Goal: Information Seeking & Learning: Learn about a topic

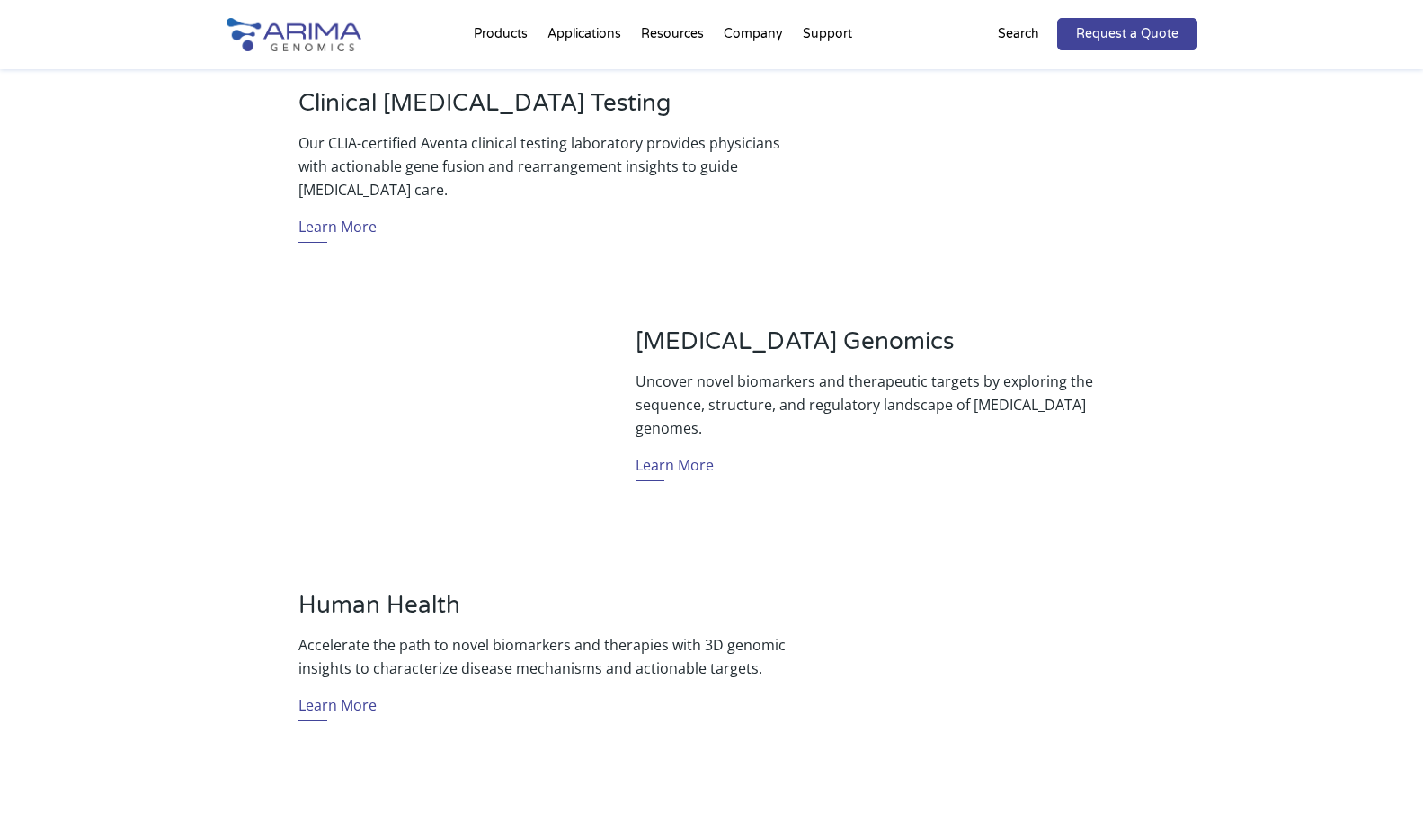
scroll to position [719, 0]
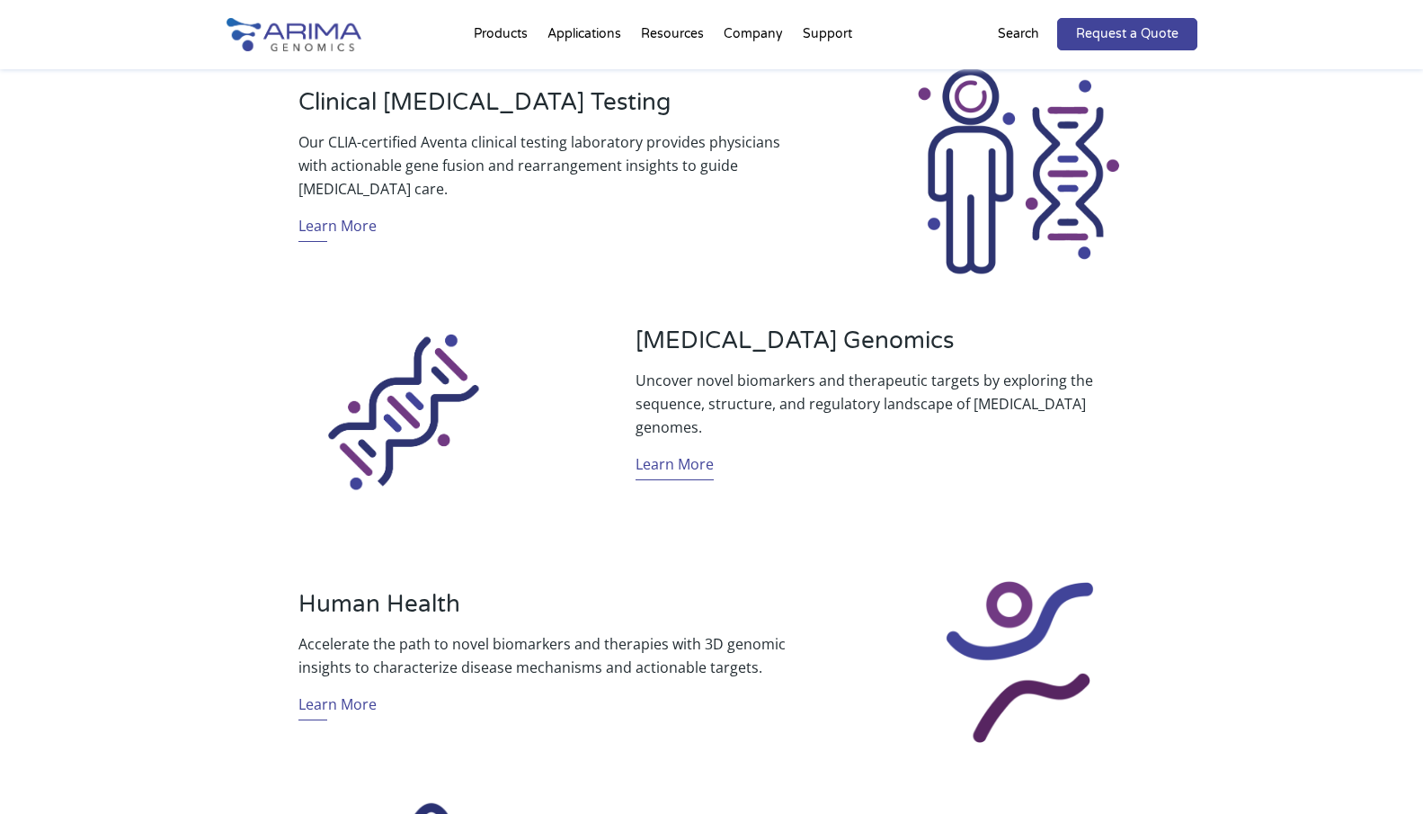
click at [668, 457] on link "Learn More" at bounding box center [675, 466] width 78 height 28
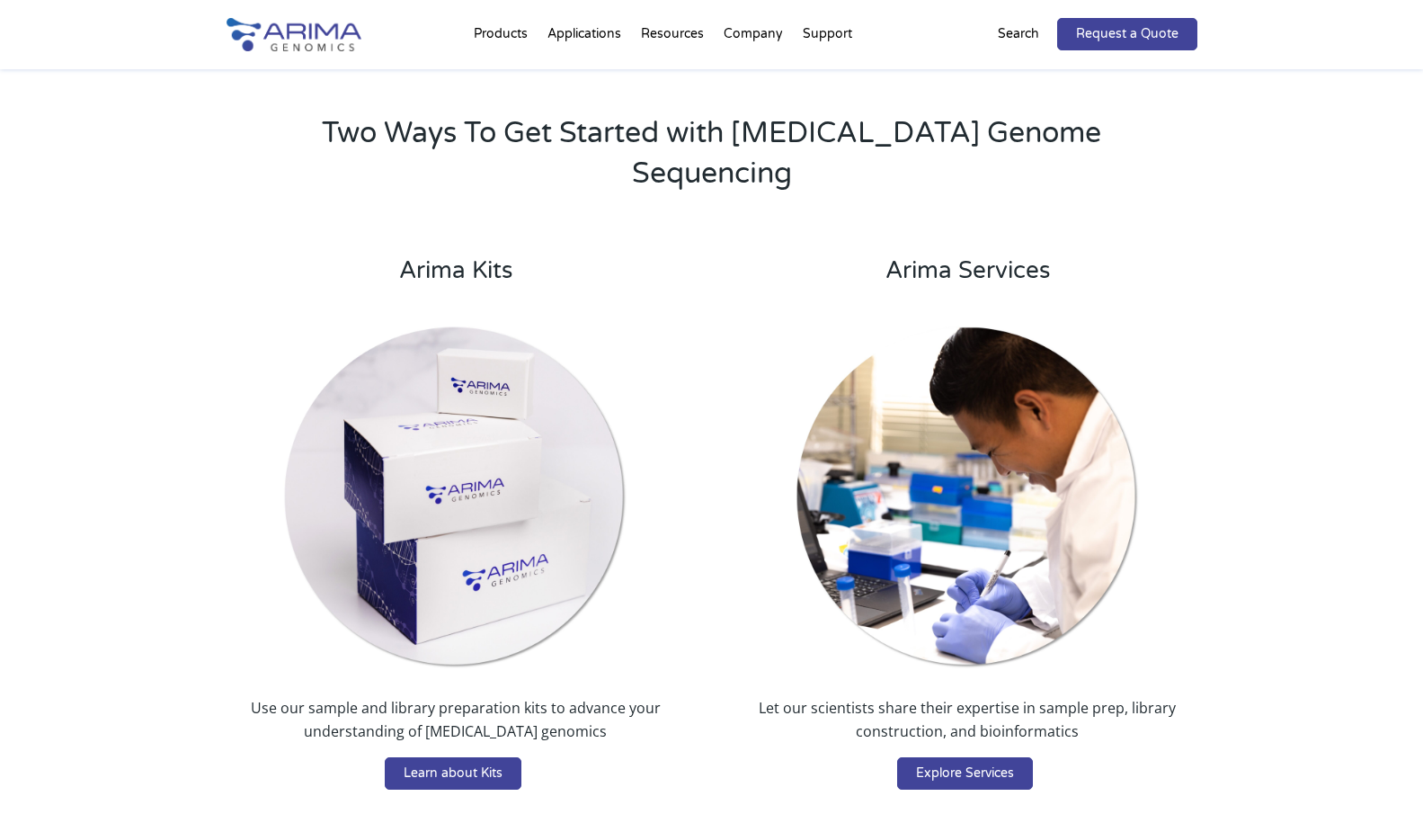
scroll to position [3512, 0]
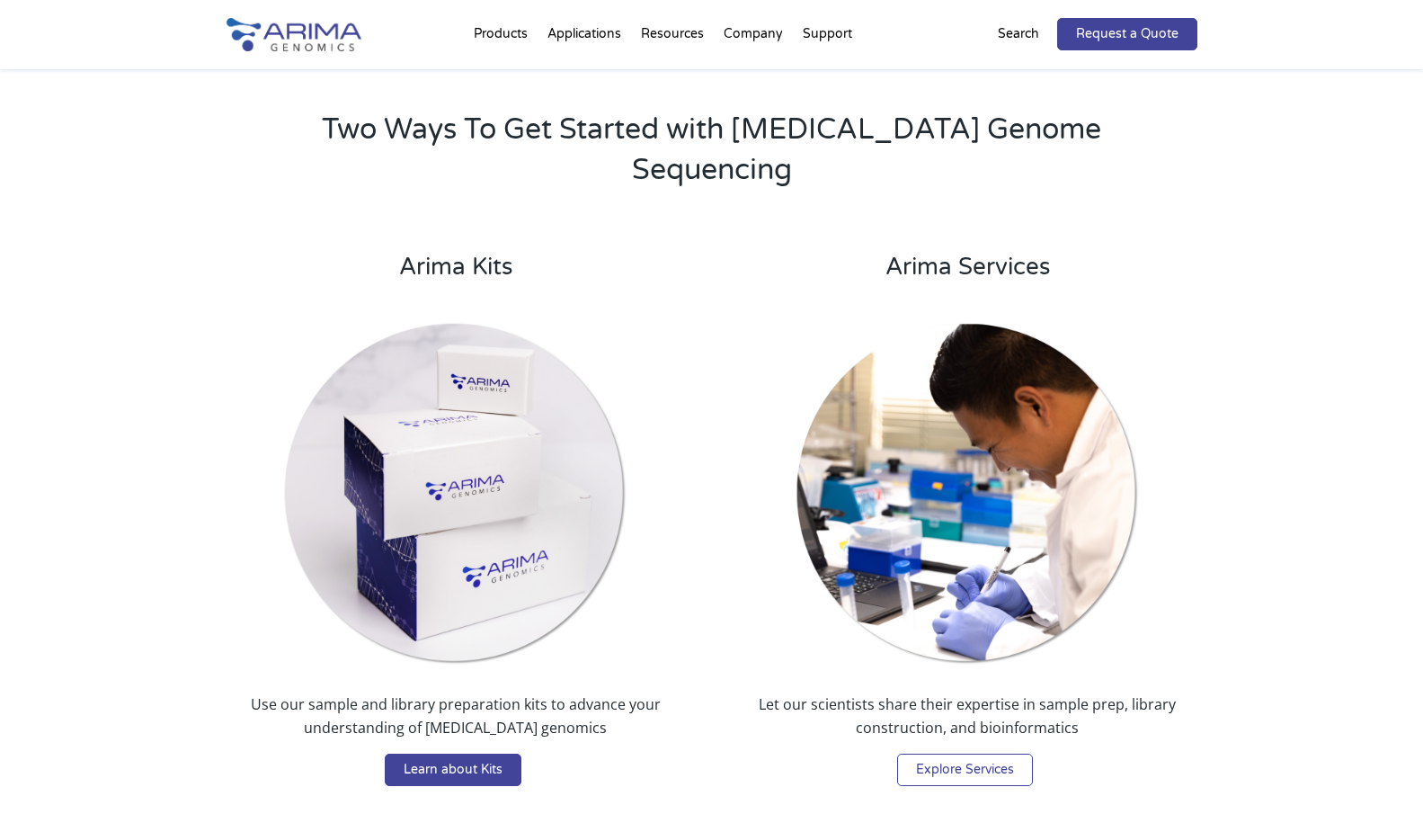
click at [956, 753] on link "Explore Services" at bounding box center [965, 769] width 136 height 32
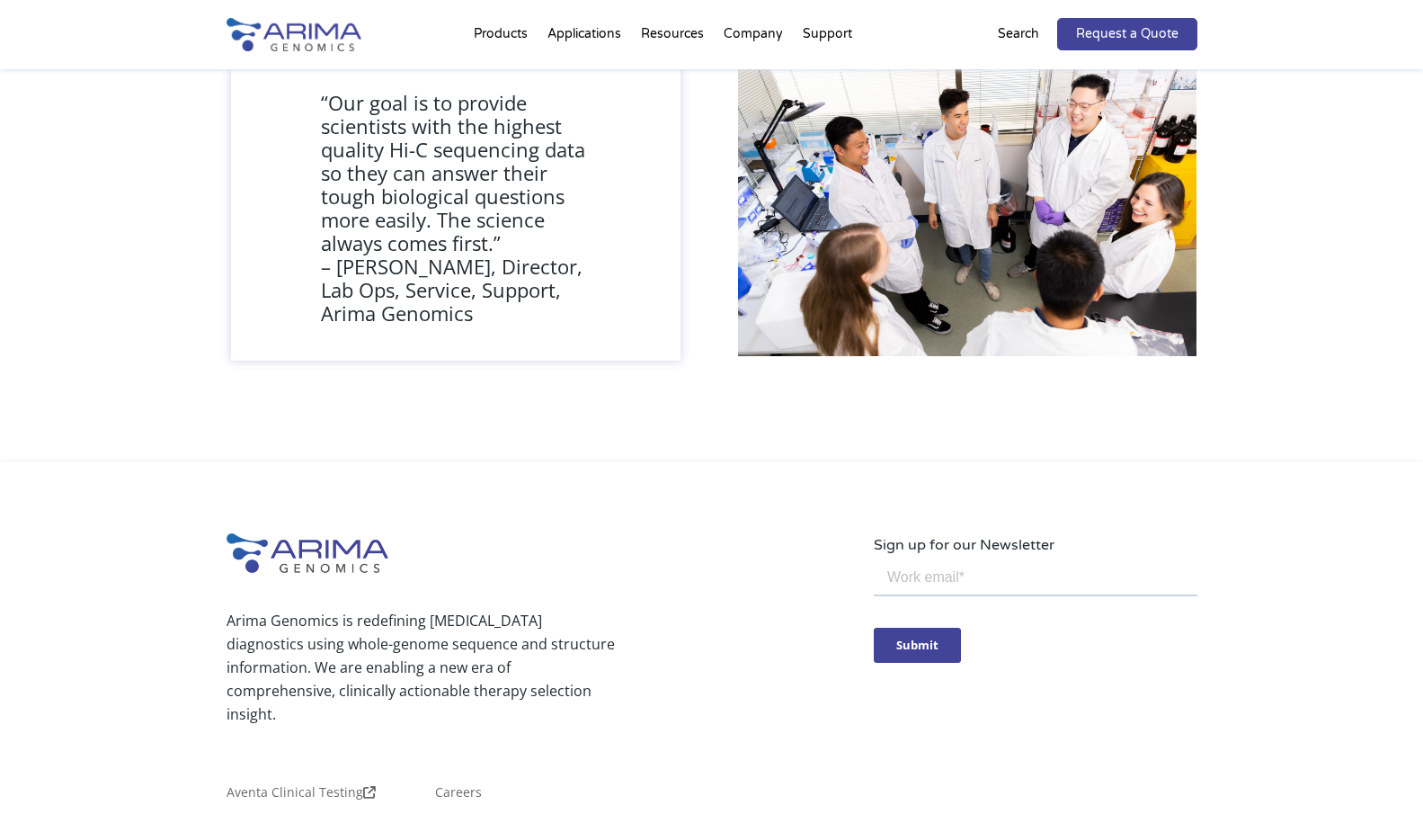
scroll to position [1648, 0]
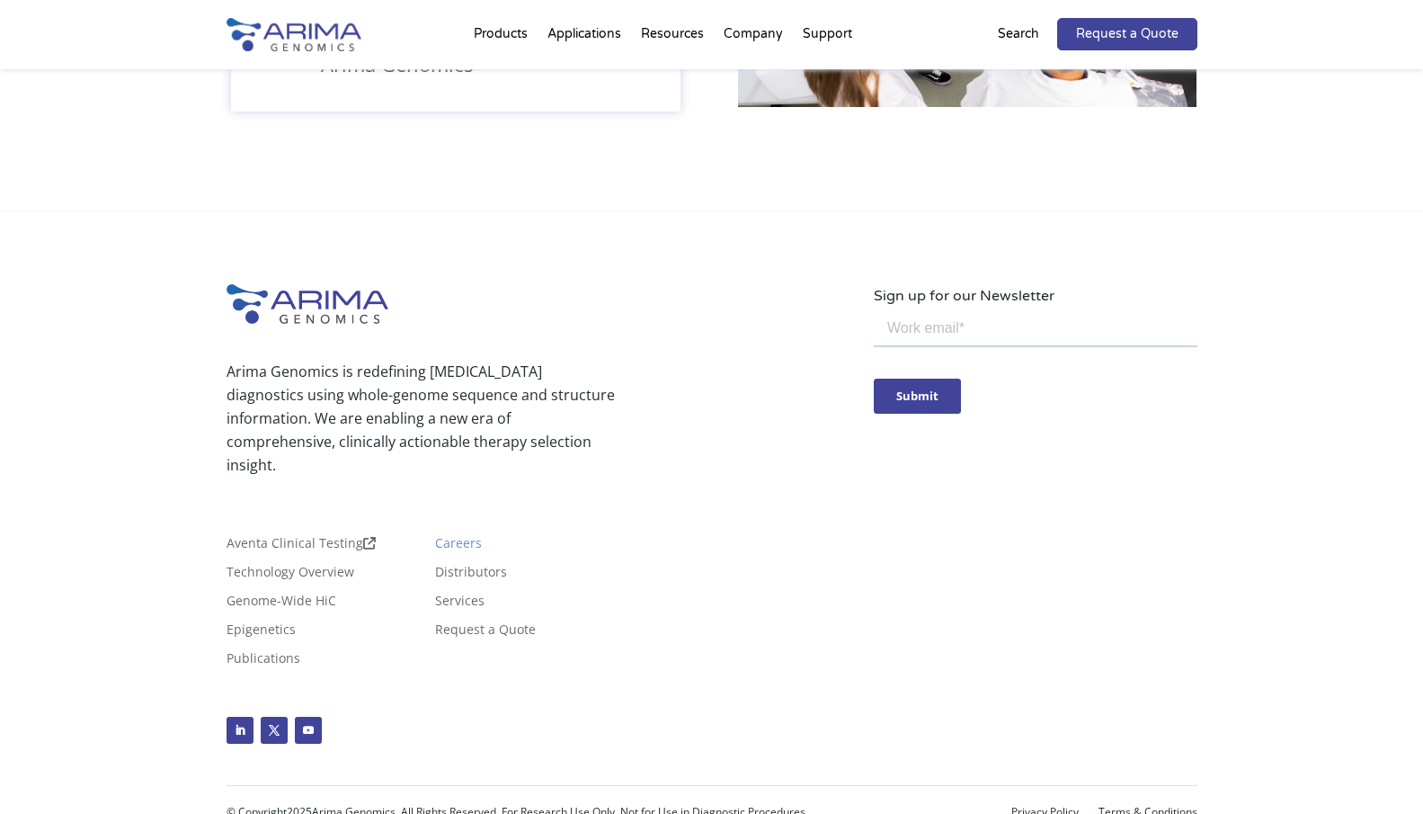
click at [449, 537] on link "Careers" at bounding box center [458, 547] width 47 height 20
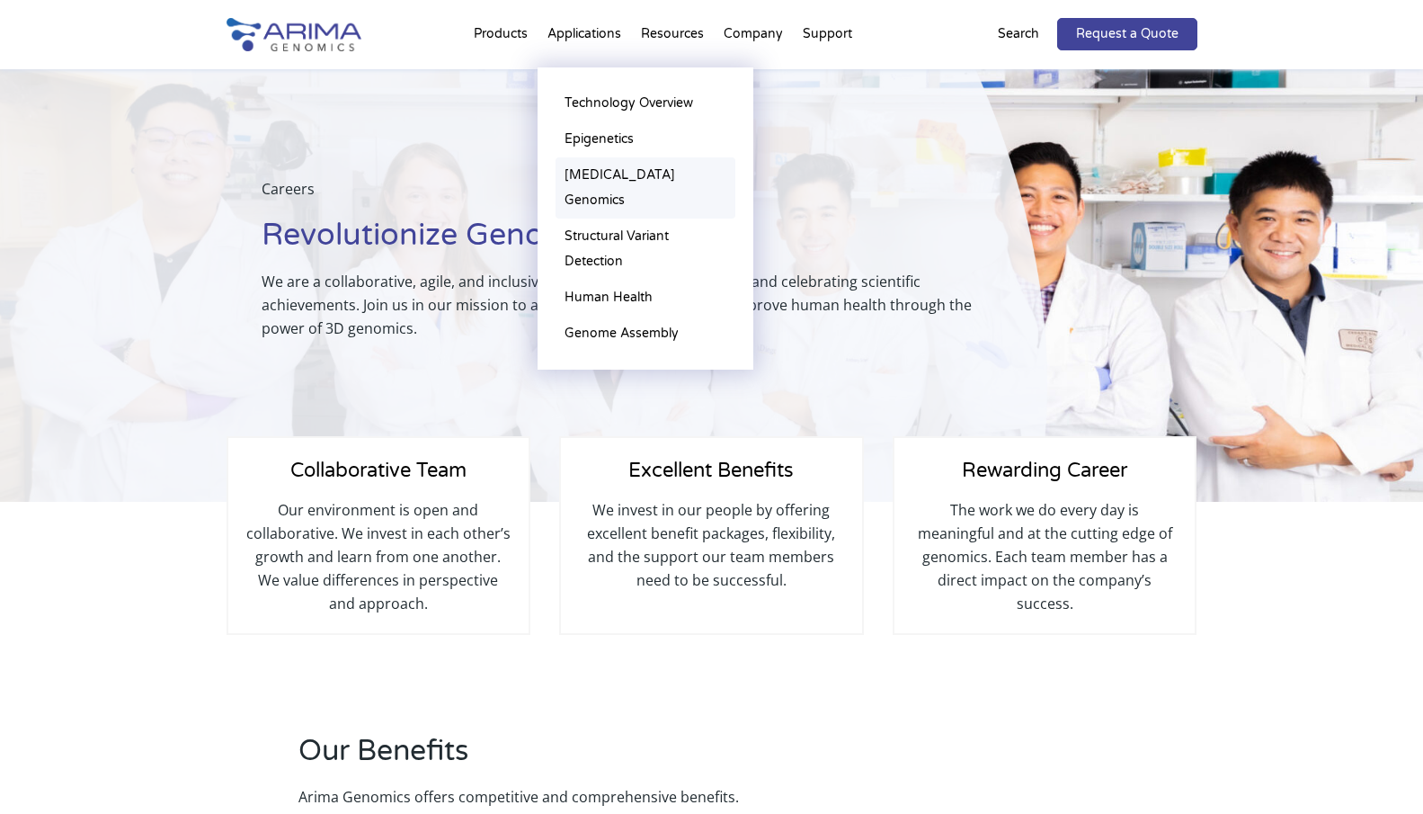
click at [610, 173] on link "[MEDICAL_DATA] Genomics" at bounding box center [646, 187] width 180 height 61
